Goal: Navigation & Orientation: Find specific page/section

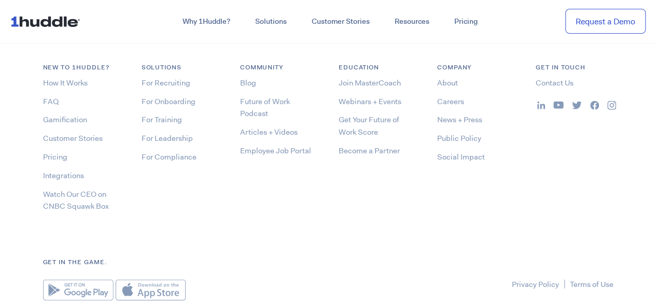
scroll to position [5510, 0]
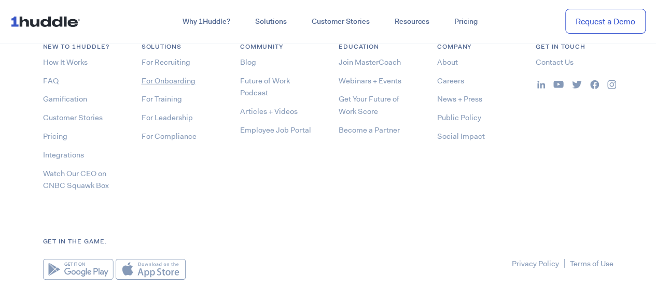
click at [170, 78] on link "For Onboarding" at bounding box center [169, 81] width 54 height 10
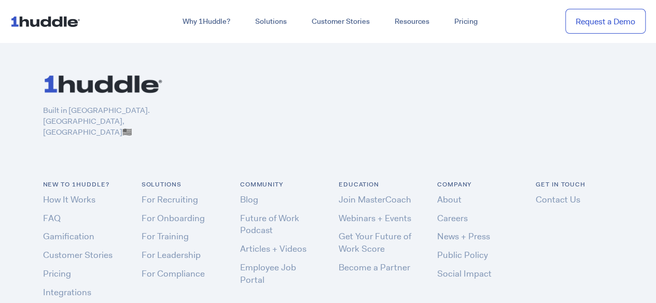
scroll to position [3155, 0]
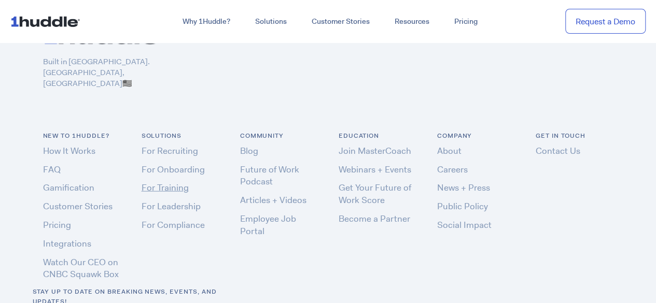
click at [167, 182] on link "For Training" at bounding box center [165, 187] width 47 height 11
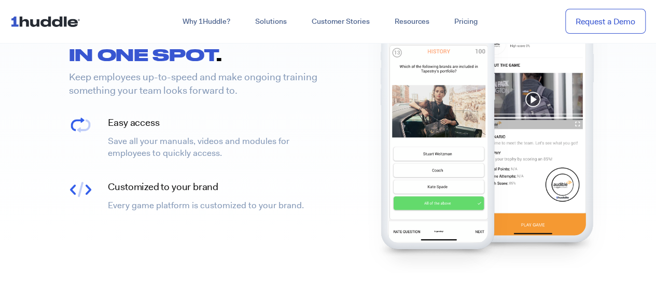
scroll to position [449, 0]
